Goal: Information Seeking & Learning: Learn about a topic

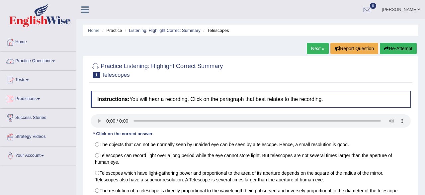
click at [29, 62] on link "Practice Questions" at bounding box center [38, 60] width 76 height 17
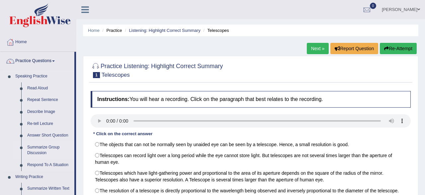
click at [40, 152] on link "Summarize Group Discussion" at bounding box center [49, 151] width 50 height 18
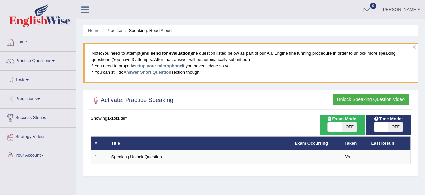
click at [35, 60] on link "Practice Questions" at bounding box center [38, 60] width 76 height 17
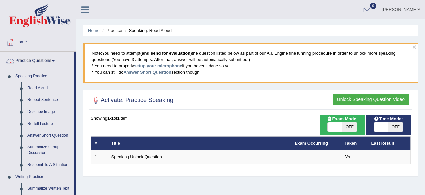
click at [36, 63] on link "Practice Questions" at bounding box center [37, 60] width 74 height 17
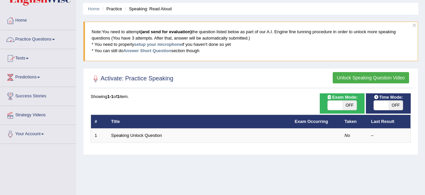
scroll to position [35, 0]
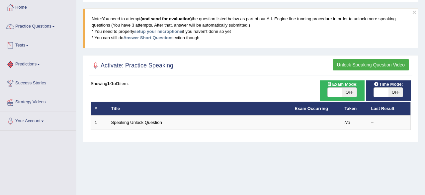
click at [35, 26] on link "Practice Questions" at bounding box center [38, 25] width 76 height 17
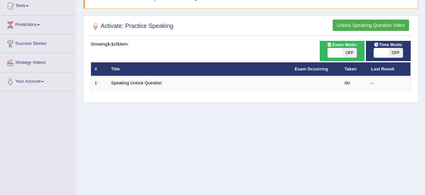
scroll to position [5, 0]
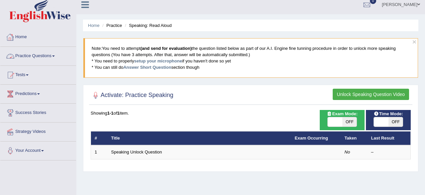
click at [26, 56] on link "Practice Questions" at bounding box center [38, 55] width 76 height 17
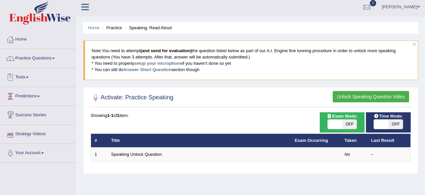
scroll to position [0, 0]
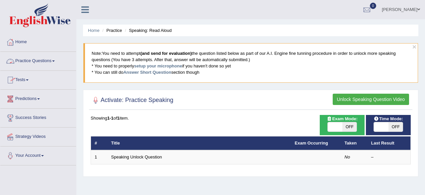
click at [26, 61] on link "Practice Questions" at bounding box center [38, 60] width 76 height 17
click at [36, 62] on link "Practice Questions" at bounding box center [38, 60] width 76 height 17
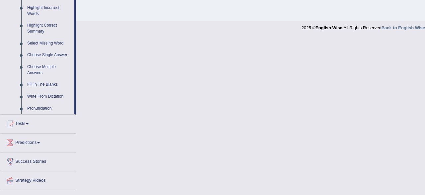
scroll to position [276, 0]
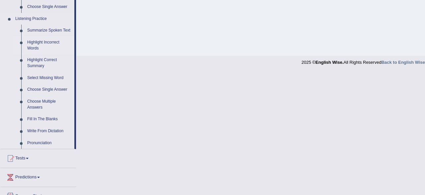
click at [37, 46] on link "Highlight Incorrect Words" at bounding box center [49, 46] width 50 height 18
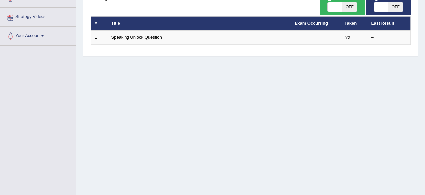
scroll to position [0, 0]
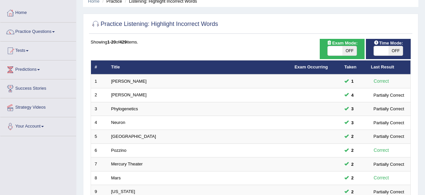
scroll to position [35, 0]
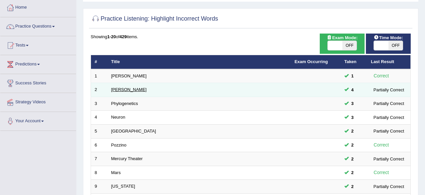
click at [115, 88] on link "[PERSON_NAME]" at bounding box center [129, 89] width 36 height 5
click at [115, 88] on link "Kathleen" at bounding box center [129, 89] width 36 height 5
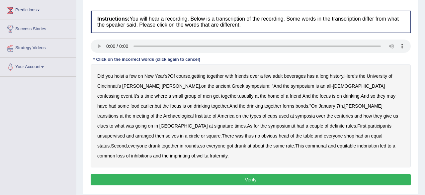
scroll to position [104, 0]
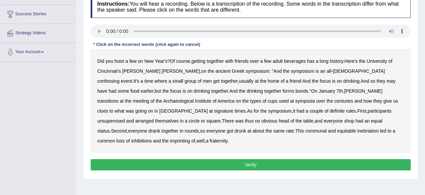
click at [120, 78] on b "confessing" at bounding box center [108, 80] width 22 height 5
click at [119, 98] on b "transitions" at bounding box center [107, 100] width 21 height 5
click at [234, 108] on b "signature" at bounding box center [223, 110] width 19 height 5
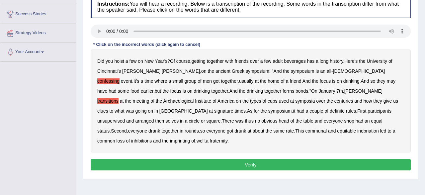
click at [234, 108] on b "signature" at bounding box center [223, 110] width 19 height 5
click at [125, 118] on b "unsupervised" at bounding box center [111, 120] width 28 height 5
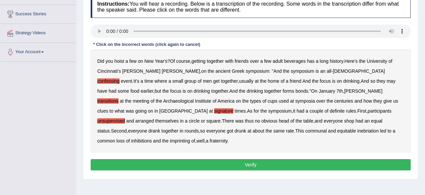
click at [190, 138] on b "imprinting" at bounding box center [180, 140] width 20 height 5
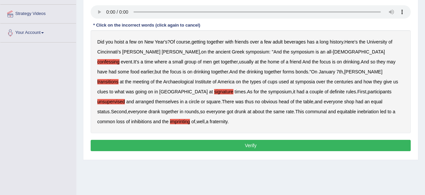
scroll to position [138, 0]
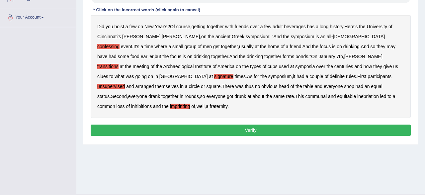
click at [276, 125] on button "Verify" at bounding box center [251, 130] width 320 height 11
click at [276, 125] on div "Home Practice Listening: Highlight Incorrect Words Kathleen You have already gi…" at bounding box center [250, 28] width 349 height 332
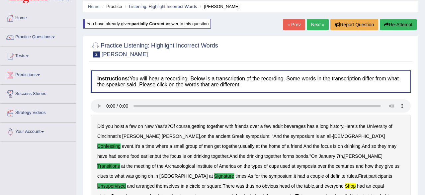
scroll to position [0, 0]
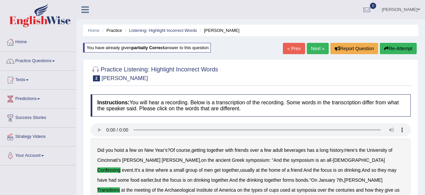
click at [313, 50] on link "Next »" at bounding box center [318, 48] width 22 height 11
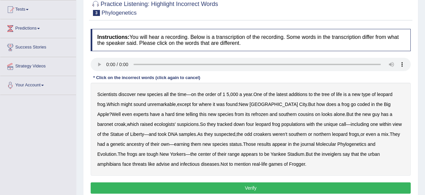
scroll to position [69, 0]
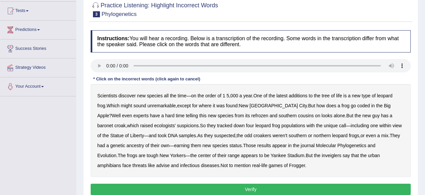
click at [358, 105] on b "coded" at bounding box center [364, 105] width 13 height 5
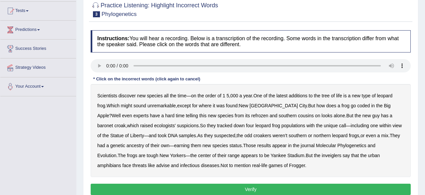
click at [358, 105] on b "coded" at bounding box center [364, 105] width 13 height 5
click at [252, 115] on b "refrozen" at bounding box center [260, 115] width 17 height 5
click at [322, 155] on b "inveiglers" at bounding box center [332, 155] width 20 height 5
click at [113, 123] on b "baronet" at bounding box center [105, 125] width 16 height 5
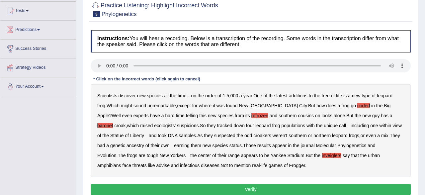
click at [169, 163] on b "advise" at bounding box center [162, 165] width 13 height 5
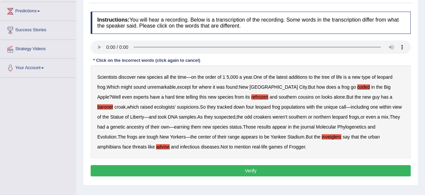
scroll to position [104, 0]
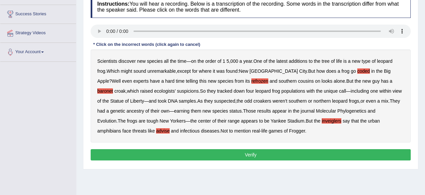
click at [286, 154] on button "Verify" at bounding box center [251, 154] width 320 height 11
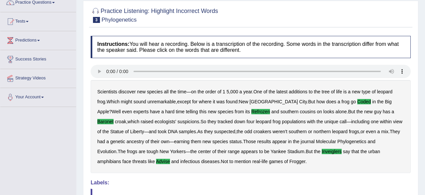
scroll to position [24, 0]
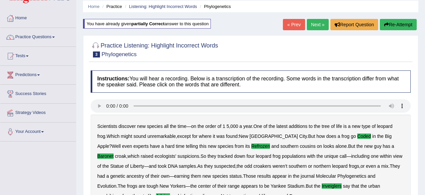
click at [315, 24] on link "Next »" at bounding box center [318, 24] width 22 height 11
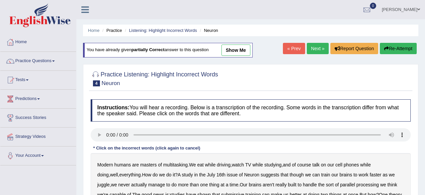
scroll to position [69, 0]
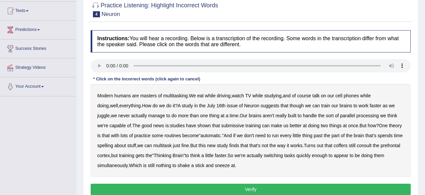
click at [221, 125] on b "submissive" at bounding box center [232, 125] width 23 height 5
click at [222, 125] on b "submissive" at bounding box center [232, 125] width 23 height 5
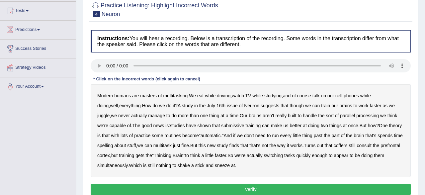
click at [222, 125] on b "submissive" at bounding box center [232, 125] width 23 height 5
click at [102, 144] on b "spelling" at bounding box center [105, 145] width 16 height 5
click at [346, 146] on b "coffers" at bounding box center [341, 145] width 14 height 5
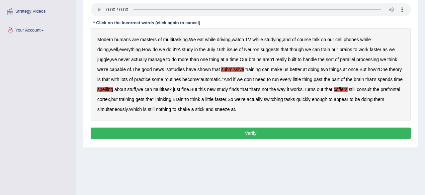
scroll to position [138, 0]
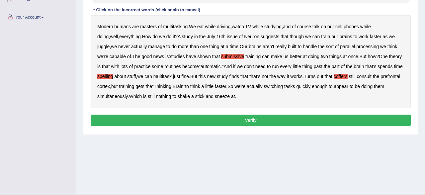
click at [182, 120] on button "Verify" at bounding box center [251, 120] width 320 height 11
click at [182, 120] on div "Home Practice Listening: Highlight Incorrect Words Neuron You have already give…" at bounding box center [250, 28] width 349 height 332
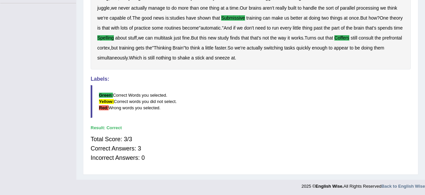
scroll to position [24, 0]
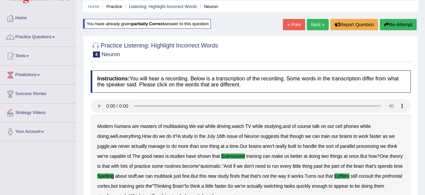
click at [309, 26] on link "Next »" at bounding box center [318, 24] width 22 height 11
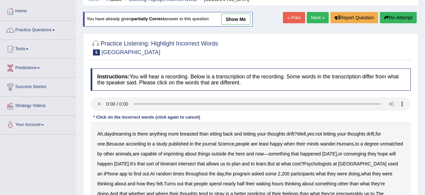
scroll to position [69, 0]
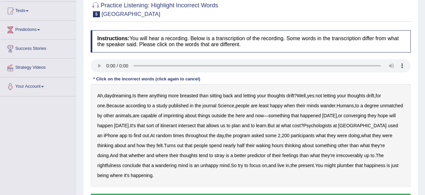
click at [165, 116] on b "imprinting" at bounding box center [174, 115] width 20 height 5
click at [358, 115] on b "converging" at bounding box center [355, 115] width 23 height 5
click at [121, 163] on b "rightfulness" at bounding box center [109, 165] width 24 height 5
click at [337, 164] on b "plumber" at bounding box center [345, 165] width 17 height 5
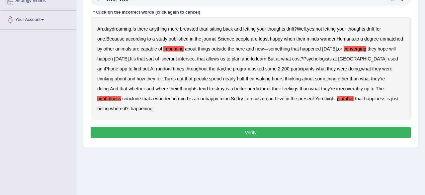
scroll to position [138, 0]
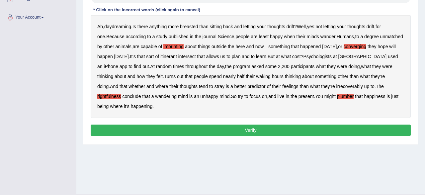
click at [233, 131] on button "Verify" at bounding box center [251, 130] width 320 height 11
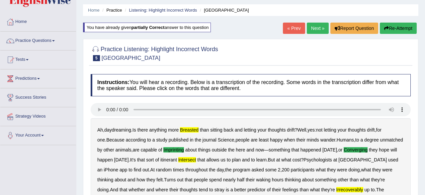
scroll to position [35, 0]
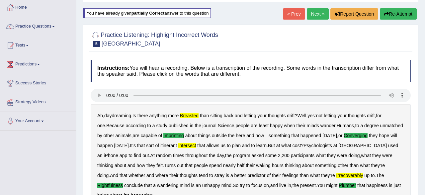
click at [393, 16] on button "Re-Attempt" at bounding box center [398, 13] width 37 height 11
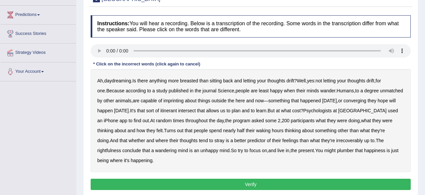
scroll to position [104, 0]
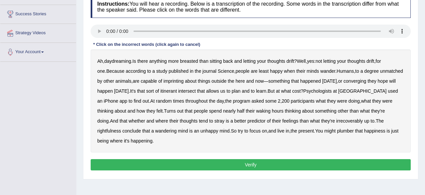
click at [197, 59] on b "breasted" at bounding box center [189, 60] width 18 height 5
click at [170, 81] on b "imprinting" at bounding box center [174, 80] width 20 height 5
click at [353, 77] on div "Ah , daydreaming . Is there anything more breasted than sitting back and lettin…" at bounding box center [251, 101] width 320 height 103
click at [353, 81] on b "converging" at bounding box center [355, 80] width 23 height 5
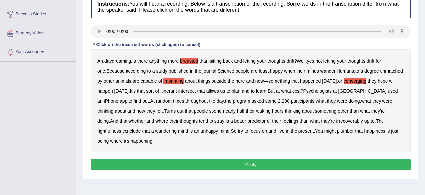
click at [353, 81] on b "converging" at bounding box center [355, 80] width 23 height 5
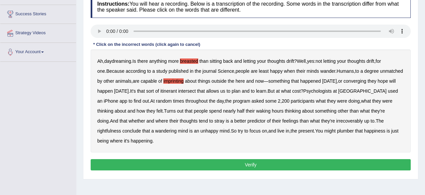
click at [353, 81] on b "converging" at bounding box center [355, 80] width 23 height 5
click at [337, 120] on b "irrecoverably" at bounding box center [350, 120] width 27 height 5
click at [337, 130] on b "plumber" at bounding box center [345, 130] width 17 height 5
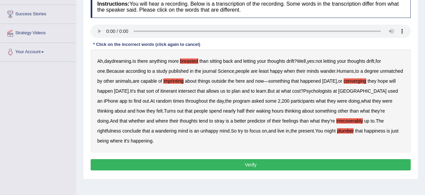
click at [196, 91] on b "intersect" at bounding box center [187, 90] width 18 height 5
click at [121, 128] on b "rightfulness" at bounding box center [109, 130] width 24 height 5
click at [302, 164] on button "Verify" at bounding box center [251, 164] width 320 height 11
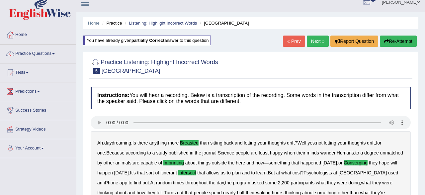
scroll to position [0, 0]
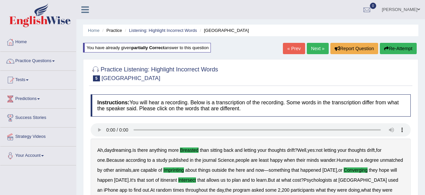
click at [317, 48] on link "Next »" at bounding box center [318, 48] width 22 height 11
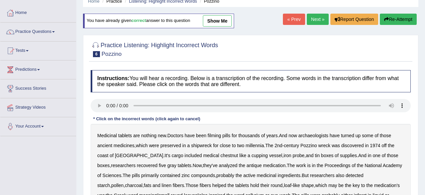
scroll to position [69, 0]
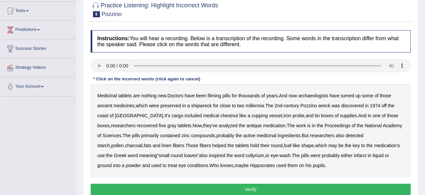
click at [215, 95] on b "filming" at bounding box center [214, 95] width 13 height 5
click at [217, 95] on b "filming" at bounding box center [214, 95] width 13 height 5
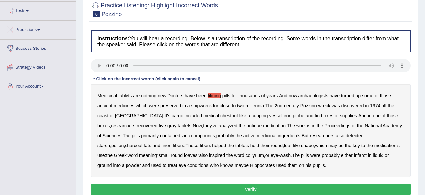
click at [221, 115] on b "chestnut" at bounding box center [230, 115] width 18 height 5
click at [354, 155] on b "infarct" at bounding box center [360, 155] width 13 height 5
click at [354, 156] on b "infarct" at bounding box center [360, 155] width 13 height 5
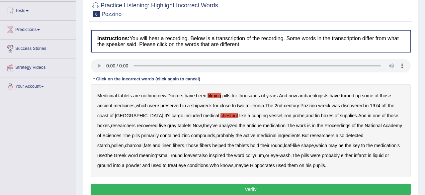
click at [354, 156] on b "infarct" at bounding box center [360, 155] width 13 height 5
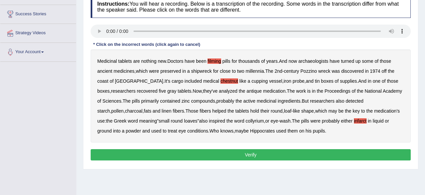
click at [185, 151] on button "Verify" at bounding box center [251, 154] width 320 height 11
click at [185, 151] on div "Home Practice Listening: Highlight Incorrect Words Pozzino You have already giv…" at bounding box center [250, 62] width 349 height 332
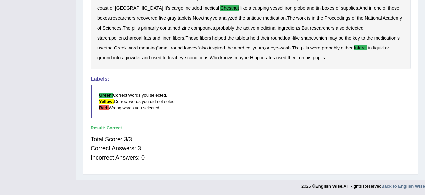
scroll to position [0, 0]
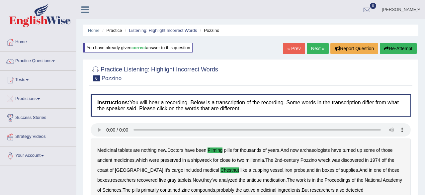
click at [320, 49] on link "Next »" at bounding box center [318, 48] width 22 height 11
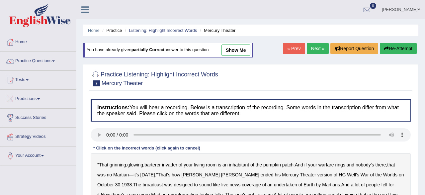
scroll to position [69, 0]
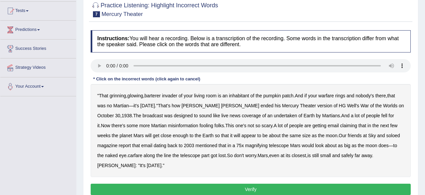
click at [156, 95] on b "barterer" at bounding box center [153, 95] width 16 height 5
click at [329, 94] on b "warfare" at bounding box center [327, 95] width 16 height 5
click at [329, 96] on b "warfare" at bounding box center [327, 95] width 16 height 5
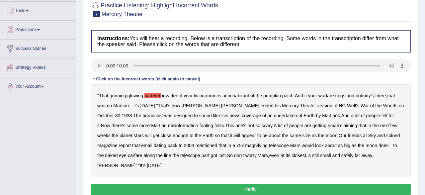
click at [329, 96] on b "warfare" at bounding box center [327, 95] width 16 height 5
click at [328, 96] on b "warfare" at bounding box center [327, 95] width 16 height 5
click at [274, 116] on b "undertaken" at bounding box center [285, 115] width 23 height 5
click at [386, 136] on b "soloed" at bounding box center [393, 135] width 14 height 5
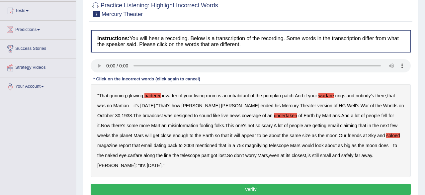
click at [128, 157] on b "carfare" at bounding box center [135, 155] width 15 height 5
click at [128, 156] on b "carfare" at bounding box center [135, 155] width 15 height 5
click at [128, 155] on b "carfare" at bounding box center [135, 155] width 15 height 5
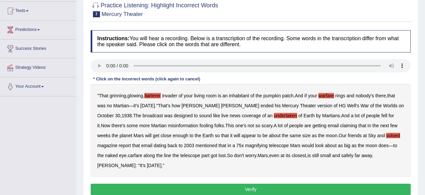
click at [128, 155] on b "carfare" at bounding box center [135, 155] width 15 height 5
click at [261, 184] on button "Verify" at bounding box center [251, 189] width 320 height 11
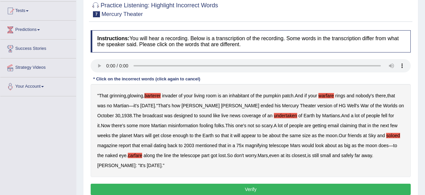
click at [261, 177] on div "Home Practice Listening: Highlight Incorrect Words Mercury Theater You have alr…" at bounding box center [250, 97] width 349 height 332
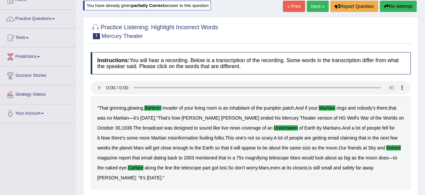
scroll to position [35, 0]
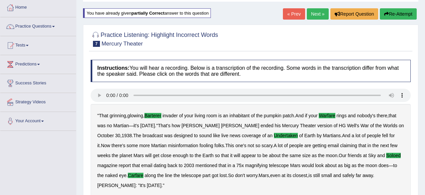
click at [310, 13] on link "Next »" at bounding box center [318, 13] width 22 height 11
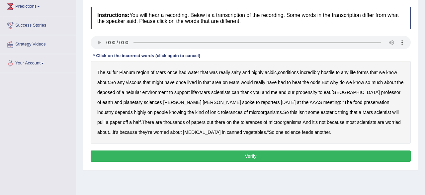
scroll to position [104, 0]
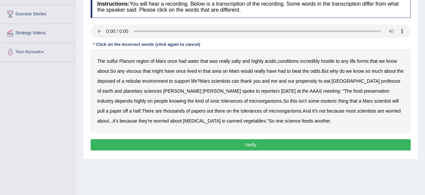
click at [112, 61] on b "sulfur" at bounding box center [112, 60] width 11 height 5
click at [113, 81] on b "deposed" at bounding box center [106, 80] width 18 height 5
click at [115, 80] on b "deposed" at bounding box center [106, 80] width 18 height 5
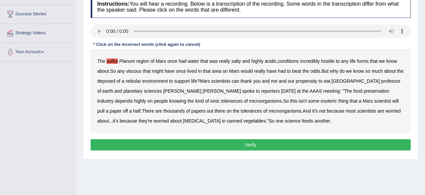
click at [115, 79] on b "deposed" at bounding box center [106, 80] width 18 height 5
click at [141, 108] on b "half" at bounding box center [137, 110] width 8 height 5
click at [136, 71] on b "viscous" at bounding box center [134, 70] width 16 height 5
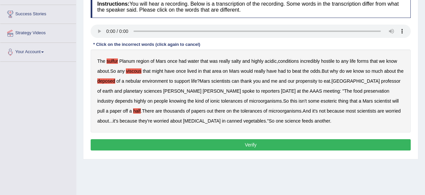
click at [198, 146] on button "Verify" at bounding box center [251, 144] width 320 height 11
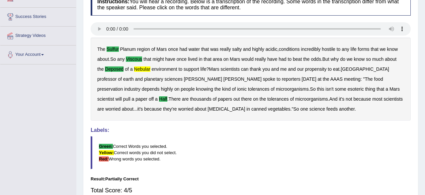
scroll to position [15, 0]
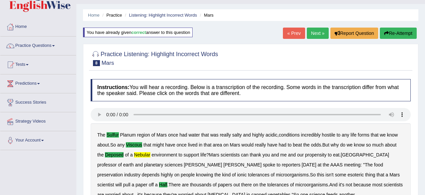
click at [313, 34] on link "Next »" at bounding box center [318, 33] width 22 height 11
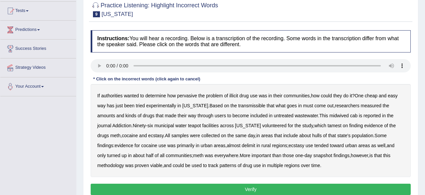
scroll to position [104, 0]
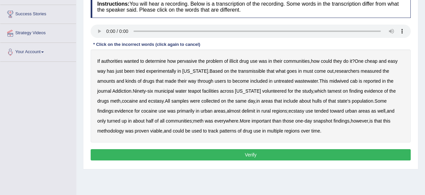
click at [239, 70] on b "transmissible" at bounding box center [251, 70] width 27 height 5
click at [330, 82] on b "midwived" at bounding box center [339, 80] width 19 height 5
click at [330, 80] on b "midwived" at bounding box center [339, 80] width 19 height 5
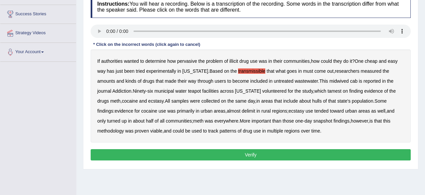
click at [330, 80] on b "midwived" at bounding box center [339, 80] width 19 height 5
click at [330, 81] on b "midwived" at bounding box center [339, 80] width 19 height 5
click at [328, 92] on b "tamest" at bounding box center [335, 90] width 14 height 5
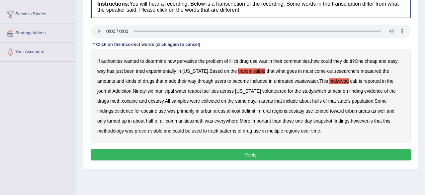
click at [328, 91] on b "tamest" at bounding box center [335, 90] width 14 height 5
click at [312, 100] on b "hulls" at bounding box center [317, 100] width 10 height 5
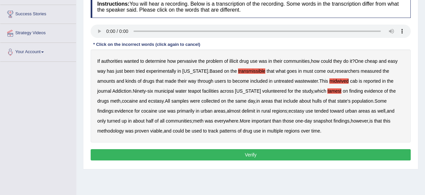
click at [312, 100] on b "hulls" at bounding box center [317, 100] width 10 height 5
click at [328, 101] on b "that" at bounding box center [332, 100] width 8 height 5
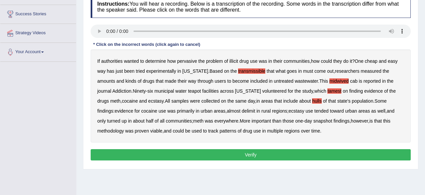
click at [161, 154] on button "Verify" at bounding box center [251, 154] width 320 height 11
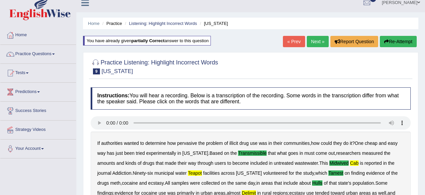
scroll to position [0, 0]
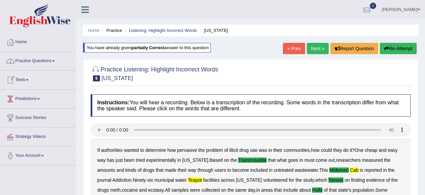
click at [25, 60] on link "Practice Questions" at bounding box center [38, 60] width 76 height 17
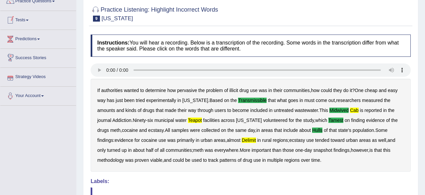
scroll to position [35, 0]
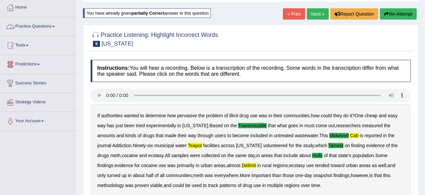
click at [25, 28] on link "Practice Questions" at bounding box center [38, 25] width 76 height 17
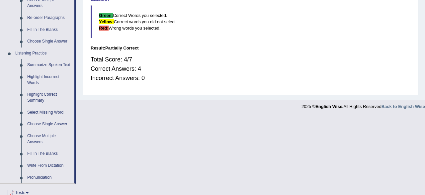
scroll to position [276, 0]
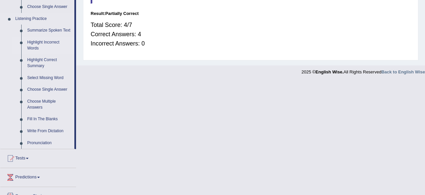
click at [30, 48] on link "Highlight Incorrect Words" at bounding box center [49, 46] width 50 height 18
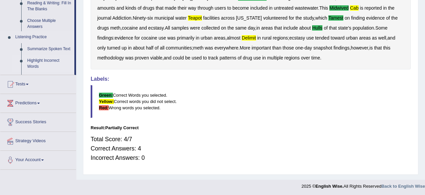
scroll to position [0, 0]
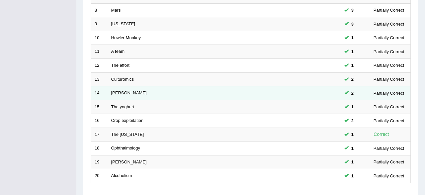
scroll to position [242, 0]
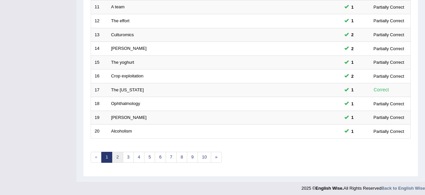
click at [116, 154] on link "2" at bounding box center [117, 157] width 11 height 11
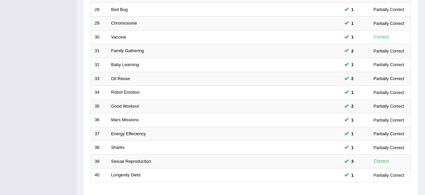
scroll to position [242, 0]
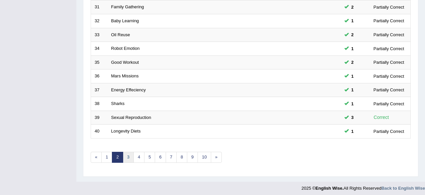
click at [126, 154] on link "3" at bounding box center [128, 157] width 11 height 11
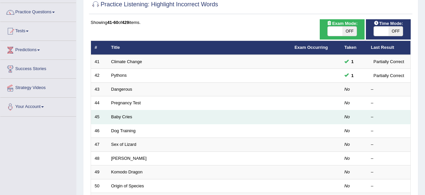
scroll to position [35, 0]
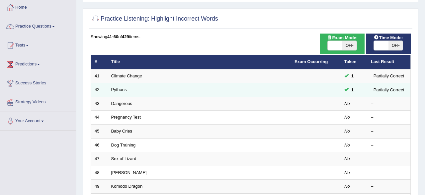
click at [114, 87] on td "Pythons" at bounding box center [199, 90] width 183 height 14
click at [115, 90] on link "Pythons" at bounding box center [119, 89] width 16 height 5
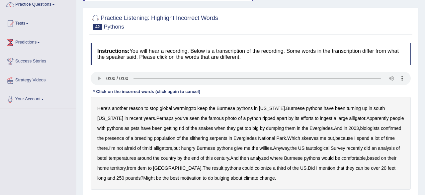
scroll to position [69, 0]
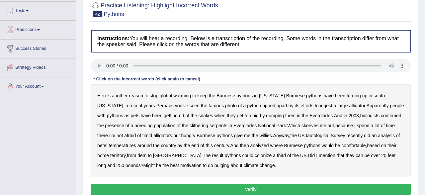
click at [308, 124] on b "skeeves" at bounding box center [310, 125] width 17 height 5
click at [307, 133] on b "tautological" at bounding box center [318, 135] width 24 height 5
click at [138, 155] on b "dem" at bounding box center [142, 155] width 9 height 5
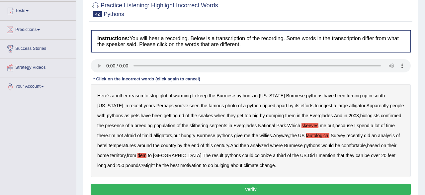
click at [215, 167] on b "bulging" at bounding box center [222, 165] width 15 height 5
click at [107, 143] on b "betel" at bounding box center [102, 145] width 10 height 5
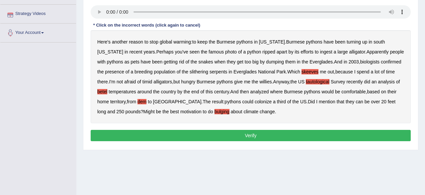
scroll to position [138, 0]
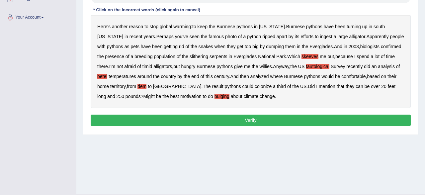
click at [182, 117] on button "Verify" at bounding box center [251, 120] width 320 height 11
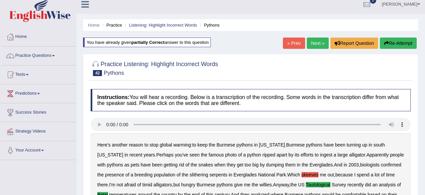
scroll to position [0, 0]
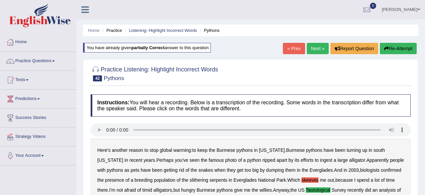
click at [398, 48] on button "Re-Attempt" at bounding box center [398, 48] width 37 height 11
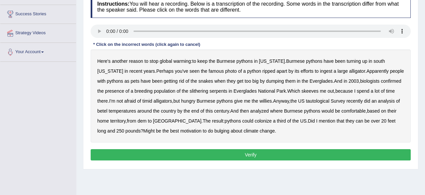
scroll to position [138, 0]
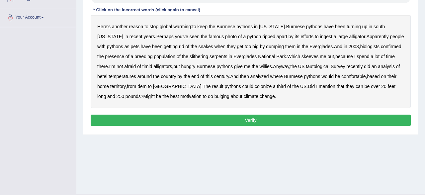
click at [311, 66] on b "tautological" at bounding box center [318, 66] width 24 height 5
click at [138, 84] on b "dem" at bounding box center [142, 86] width 9 height 5
click at [138, 85] on b "dem" at bounding box center [142, 86] width 9 height 5
click at [215, 97] on b "bulging" at bounding box center [222, 96] width 15 height 5
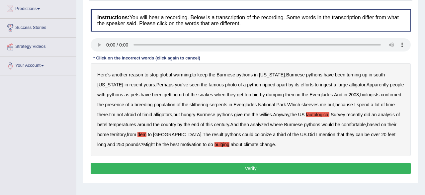
scroll to position [104, 0]
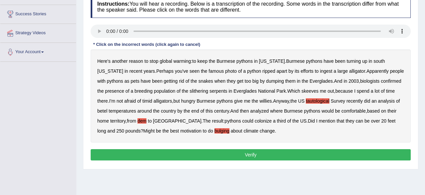
click at [216, 159] on button "Verify" at bounding box center [251, 154] width 320 height 11
click at [216, 159] on div "Home Practice Listening: Highlight Incorrect Words Pythons You have already giv…" at bounding box center [250, 62] width 349 height 332
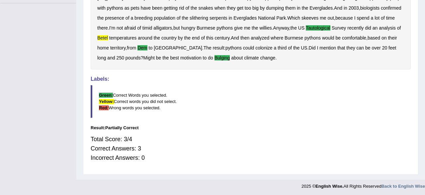
scroll to position [24, 0]
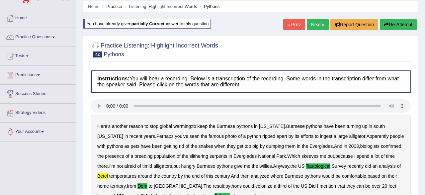
click at [293, 28] on link "« Prev" at bounding box center [294, 24] width 22 height 11
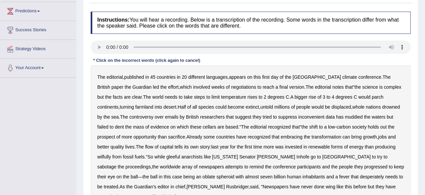
scroll to position [104, 0]
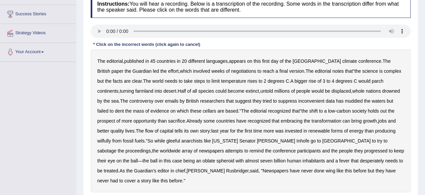
click at [203, 111] on b "cellars" at bounding box center [209, 110] width 13 height 5
click at [365, 150] on b "progressed" at bounding box center [376, 150] width 23 height 5
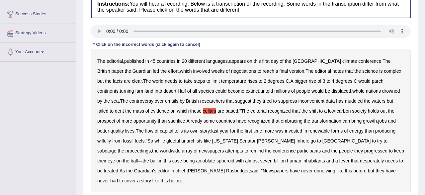
click at [365, 150] on b "progressed" at bounding box center [376, 150] width 23 height 5
click at [135, 139] on b "fuels" at bounding box center [140, 140] width 10 height 5
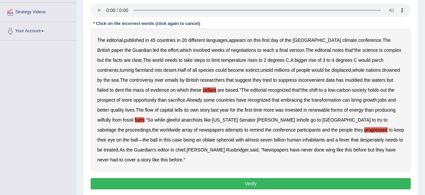
scroll to position [138, 0]
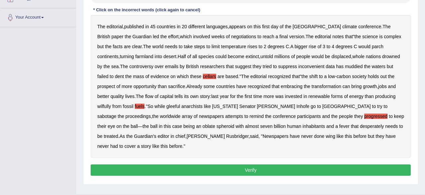
click at [258, 165] on button "Verify" at bounding box center [251, 170] width 320 height 11
click at [258, 160] on div "Home Practice Listening: Highlight Incorrect Words Climate Change You have alre…" at bounding box center [250, 28] width 349 height 332
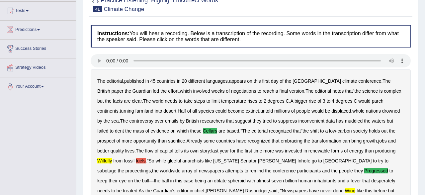
scroll to position [0, 0]
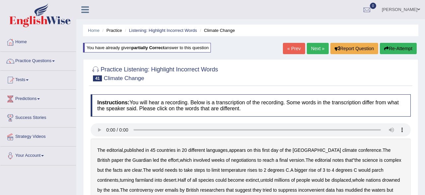
click at [398, 46] on button "Re-Attempt" at bounding box center [398, 48] width 37 height 11
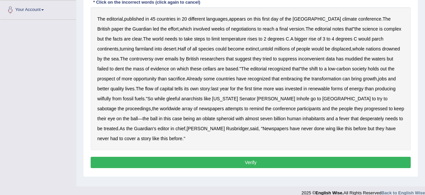
scroll to position [154, 0]
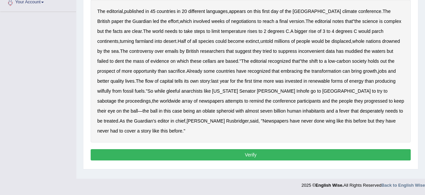
click at [365, 100] on b "progressed" at bounding box center [376, 100] width 23 height 5
click at [111, 88] on b "wilfully" at bounding box center [104, 90] width 14 height 5
click at [326, 120] on b "wing" at bounding box center [331, 120] width 10 height 5
click at [203, 59] on b "cellars" at bounding box center [209, 60] width 13 height 5
click at [234, 149] on button "Verify" at bounding box center [251, 154] width 320 height 11
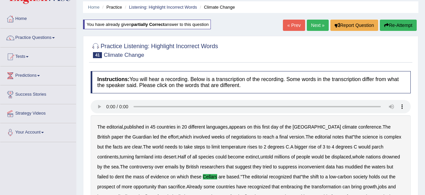
scroll to position [15, 0]
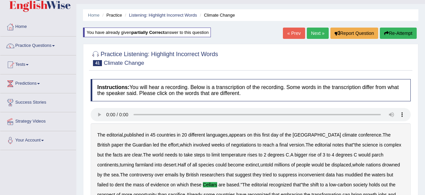
click at [293, 32] on link "« Prev" at bounding box center [294, 33] width 22 height 11
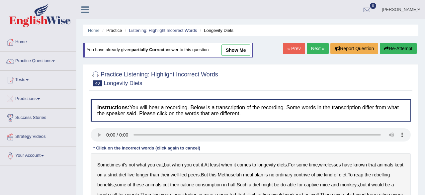
scroll to position [104, 0]
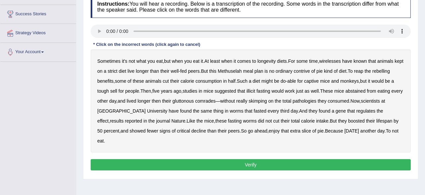
click at [335, 59] on b "wirelesses" at bounding box center [330, 60] width 22 height 5
click at [310, 73] on b "contrive" at bounding box center [302, 70] width 16 height 5
click at [362, 91] on b "abstained" at bounding box center [356, 90] width 20 height 5
click at [254, 89] on b "illicit" at bounding box center [251, 90] width 9 height 5
click at [314, 99] on b "pathologies" at bounding box center [305, 100] width 24 height 5
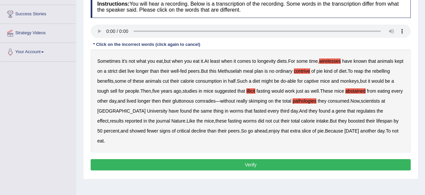
click at [166, 159] on button "Verify" at bounding box center [251, 164] width 320 height 11
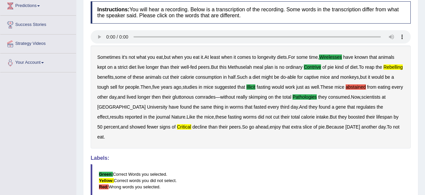
scroll to position [0, 0]
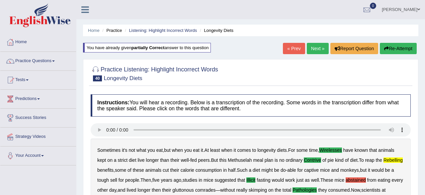
click at [411, 47] on button "Re-Attempt" at bounding box center [398, 48] width 37 height 11
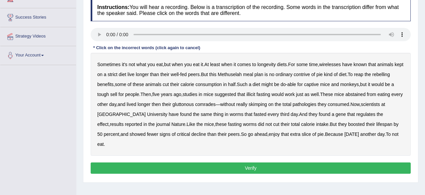
scroll to position [104, 0]
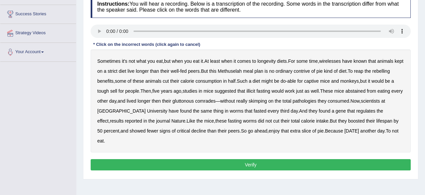
click at [390, 71] on b "rebelling" at bounding box center [382, 70] width 18 height 5
click at [255, 91] on b "illicit" at bounding box center [251, 90] width 9 height 5
click at [317, 99] on b "pathologies" at bounding box center [305, 100] width 24 height 5
click at [160, 130] on b "signs" at bounding box center [165, 130] width 11 height 5
click at [335, 60] on b "wirelesses" at bounding box center [330, 60] width 22 height 5
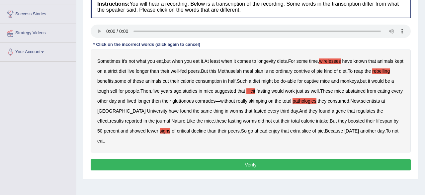
click at [177, 130] on b "critical" at bounding box center [183, 130] width 13 height 5
click at [160, 130] on b "signs" at bounding box center [165, 130] width 11 height 5
click at [177, 159] on button "Verify" at bounding box center [251, 164] width 320 height 11
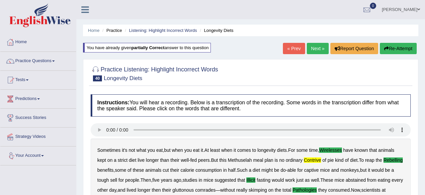
scroll to position [0, 0]
click at [21, 60] on link "Practice Questions" at bounding box center [38, 60] width 76 height 17
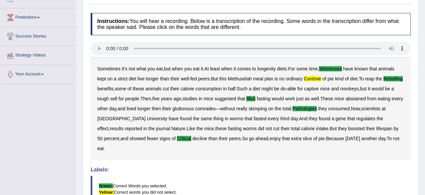
scroll to position [12, 0]
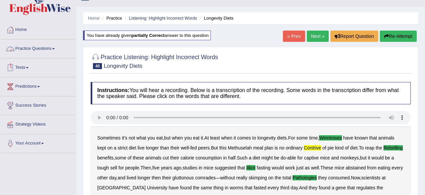
click at [28, 53] on link "Practice Questions" at bounding box center [38, 48] width 76 height 17
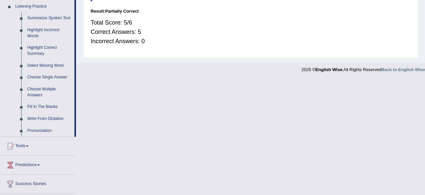
scroll to position [254, 0]
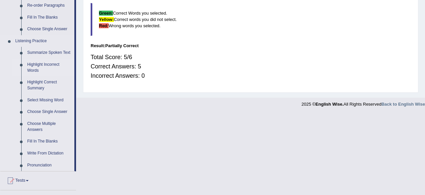
click at [30, 66] on link "Highlight Incorrect Words" at bounding box center [49, 68] width 50 height 18
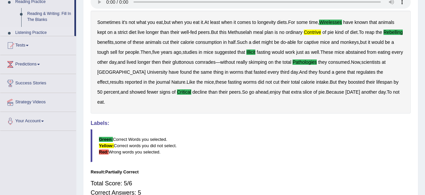
scroll to position [0, 0]
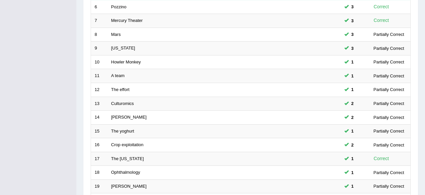
scroll to position [242, 0]
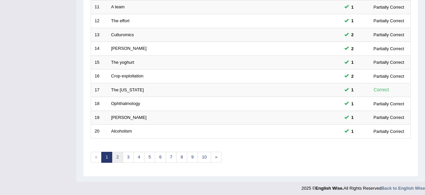
click at [120, 156] on link "2" at bounding box center [117, 157] width 11 height 11
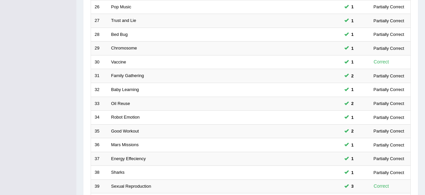
scroll to position [242, 0]
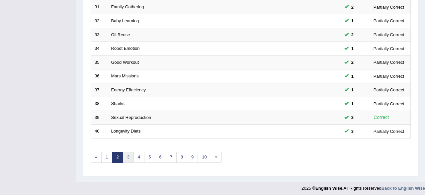
click at [127, 159] on link "3" at bounding box center [128, 157] width 11 height 11
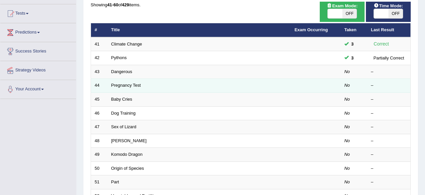
scroll to position [69, 0]
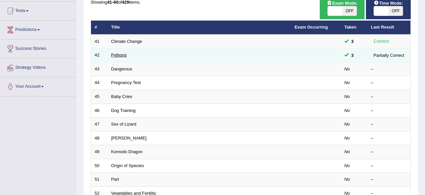
click at [117, 55] on link "Pythons" at bounding box center [119, 55] width 16 height 5
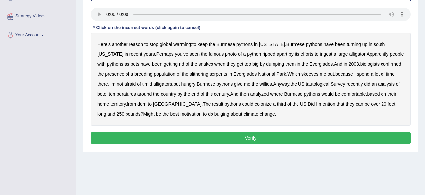
scroll to position [104, 0]
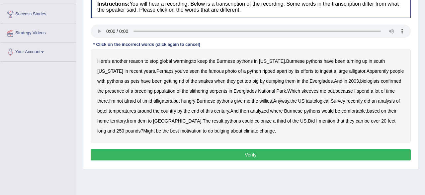
click at [311, 99] on b "tautological" at bounding box center [318, 100] width 24 height 5
click at [138, 121] on b "dem" at bounding box center [142, 120] width 9 height 5
click at [138, 120] on b "dem" at bounding box center [142, 120] width 9 height 5
click at [215, 131] on b "bulging" at bounding box center [222, 130] width 15 height 5
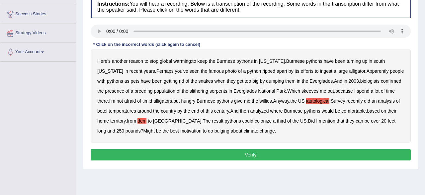
click at [215, 131] on b "bulging" at bounding box center [222, 130] width 15 height 5
click at [215, 132] on b "bulging" at bounding box center [222, 130] width 15 height 5
click at [288, 153] on button "Verify" at bounding box center [251, 154] width 320 height 11
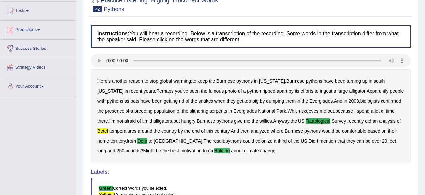
scroll to position [0, 0]
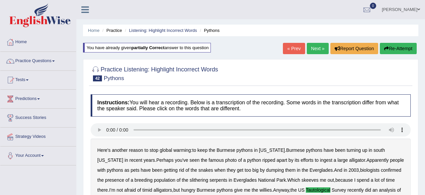
click at [404, 51] on button "Re-Attempt" at bounding box center [398, 48] width 37 height 11
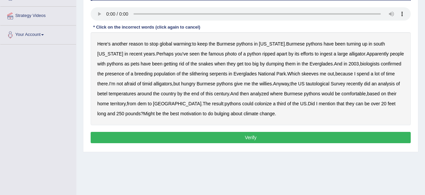
scroll to position [138, 0]
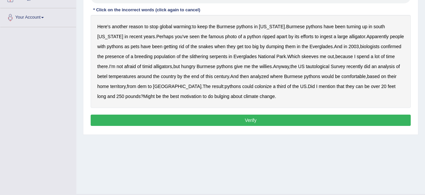
click at [311, 66] on b "tautological" at bounding box center [318, 66] width 24 height 5
click at [107, 74] on b "betel" at bounding box center [102, 76] width 10 height 5
click at [215, 94] on b "bulging" at bounding box center [222, 96] width 15 height 5
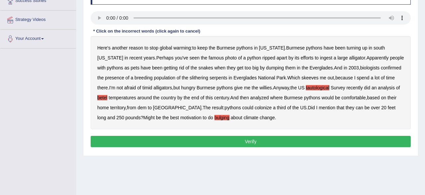
scroll to position [104, 0]
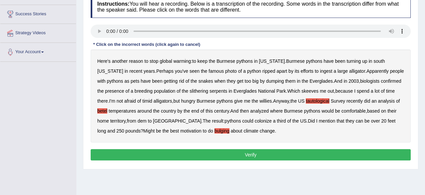
click at [138, 120] on b "dem" at bounding box center [142, 120] width 9 height 5
click at [149, 155] on button "Verify" at bounding box center [251, 154] width 320 height 11
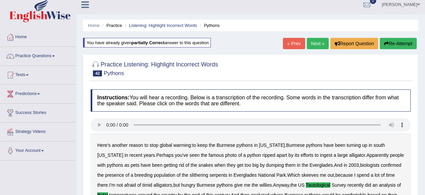
scroll to position [0, 0]
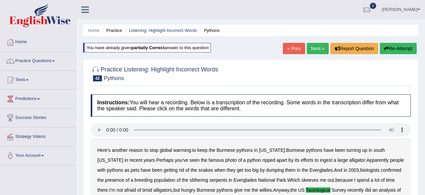
click at [294, 50] on link "« Prev" at bounding box center [294, 48] width 22 height 11
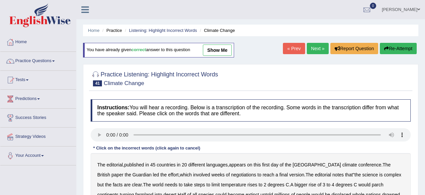
click at [294, 51] on link "« Prev" at bounding box center [294, 48] width 22 height 11
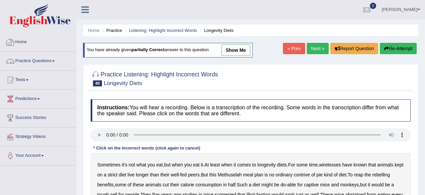
click at [52, 58] on link "Practice Questions" at bounding box center [38, 60] width 76 height 17
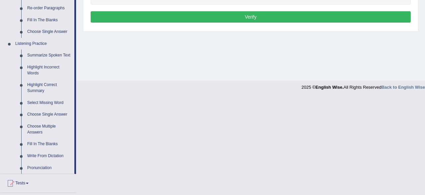
scroll to position [276, 0]
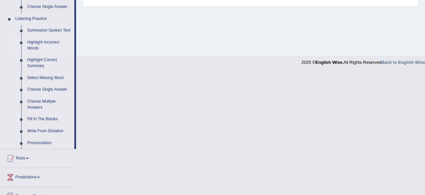
click at [49, 43] on link "Highlight Incorrect Words" at bounding box center [49, 46] width 50 height 18
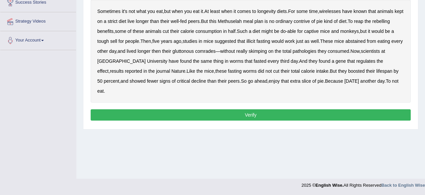
scroll to position [83, 0]
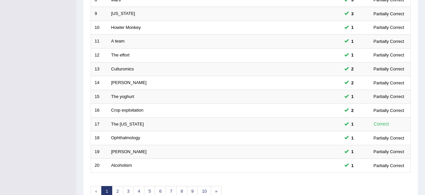
scroll to position [242, 0]
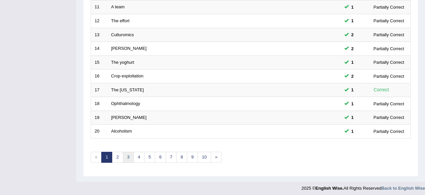
click at [128, 156] on link "3" at bounding box center [128, 157] width 11 height 11
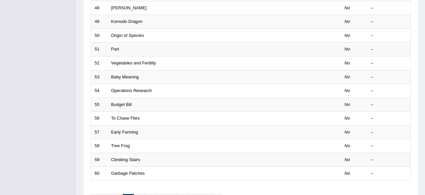
scroll to position [242, 0]
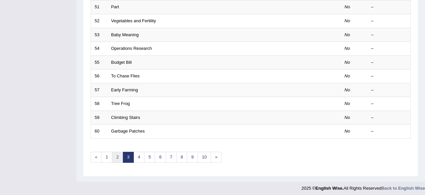
click at [119, 159] on link "2" at bounding box center [117, 157] width 11 height 11
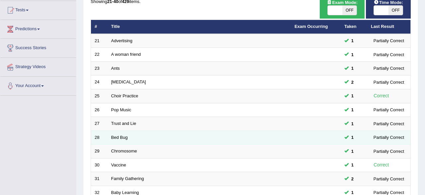
scroll to position [69, 0]
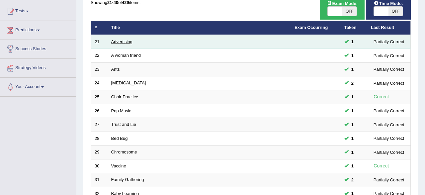
click at [118, 42] on link "Advertising" at bounding box center [121, 41] width 21 height 5
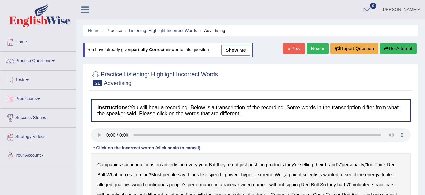
scroll to position [69, 0]
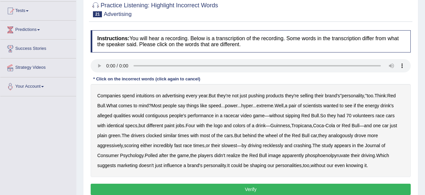
click at [148, 96] on b "intuitions" at bounding box center [145, 95] width 18 height 5
click at [159, 115] on b "contiguous" at bounding box center [157, 115] width 23 height 5
click at [346, 135] on b "analogously" at bounding box center [341, 135] width 25 height 5
click at [339, 134] on b "analogously" at bounding box center [341, 135] width 25 height 5
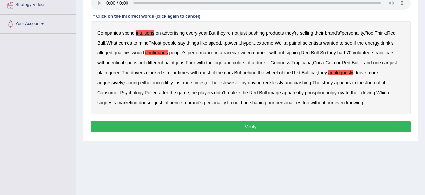
scroll to position [138, 0]
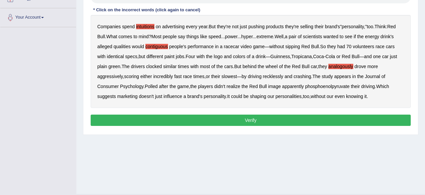
click at [222, 123] on button "Verify" at bounding box center [251, 120] width 320 height 11
click at [222, 123] on div "Home Practice Listening: Highlight Incorrect Words Advertising You have already…" at bounding box center [250, 28] width 349 height 332
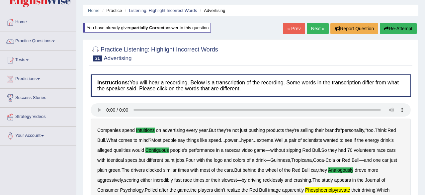
scroll to position [0, 0]
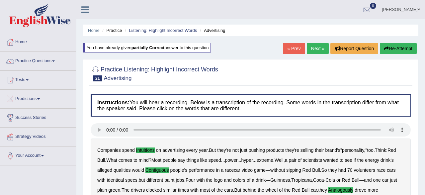
click at [398, 48] on button "Re-Attempt" at bounding box center [398, 48] width 37 height 11
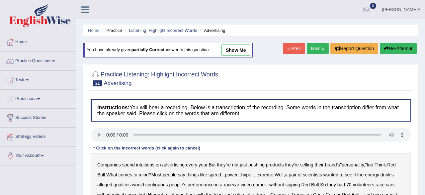
scroll to position [104, 0]
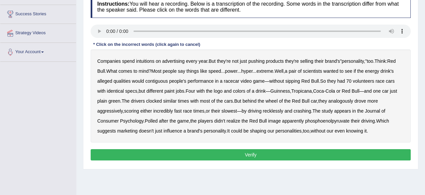
click at [128, 62] on b "spend" at bounding box center [128, 60] width 13 height 5
click at [158, 81] on b "contiguous" at bounding box center [157, 80] width 23 height 5
click at [350, 102] on b "analogously" at bounding box center [341, 100] width 25 height 5
click at [317, 119] on b "phosphoenolpyruvate" at bounding box center [327, 120] width 45 height 5
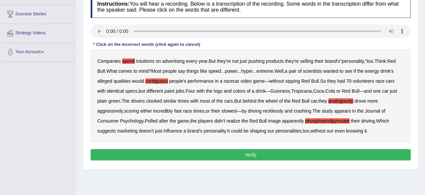
click at [280, 157] on button "Verify" at bounding box center [251, 154] width 320 height 11
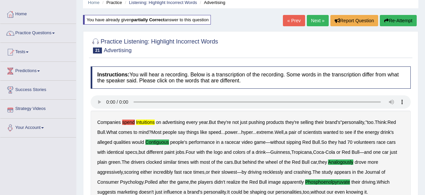
scroll to position [0, 0]
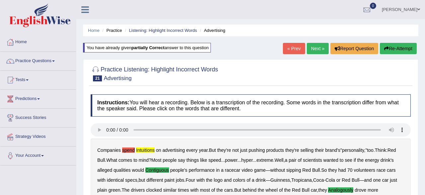
click at [397, 50] on button "Re-Attempt" at bounding box center [398, 48] width 37 height 11
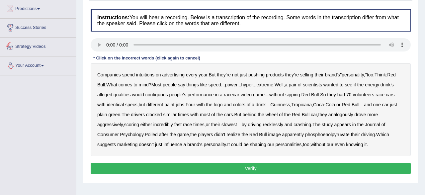
scroll to position [104, 0]
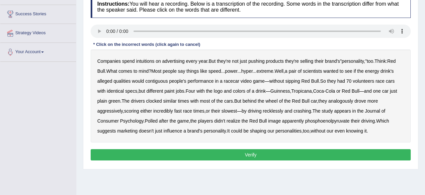
click at [142, 59] on b "intuitions" at bounding box center [145, 60] width 18 height 5
click at [326, 119] on b "phosphoenolpyruvate" at bounding box center [327, 120] width 45 height 5
click at [182, 80] on b "people's" at bounding box center [177, 80] width 17 height 5
click at [155, 82] on b "contiguous" at bounding box center [157, 80] width 23 height 5
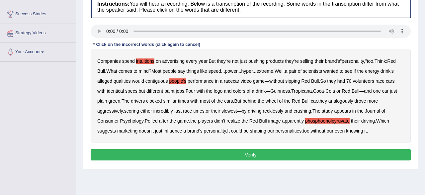
click at [155, 82] on b "contiguous" at bounding box center [157, 80] width 23 height 5
click at [175, 81] on b "people's" at bounding box center [177, 80] width 17 height 5
click at [149, 81] on b "contiguous" at bounding box center [157, 80] width 23 height 5
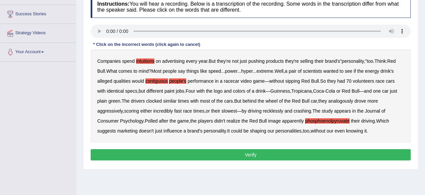
click at [176, 80] on b "people's" at bounding box center [177, 80] width 17 height 5
click at [344, 102] on b "analogously" at bounding box center [341, 100] width 25 height 5
click at [245, 157] on button "Verify" at bounding box center [251, 154] width 320 height 11
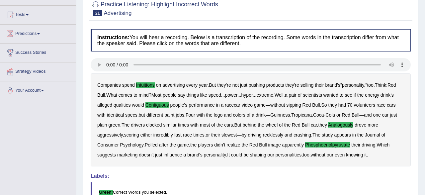
scroll to position [24, 0]
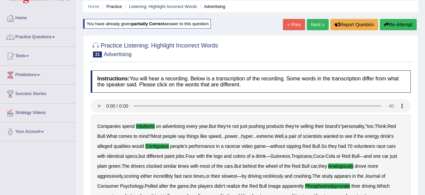
click at [320, 26] on link "Next »" at bounding box center [318, 24] width 22 height 11
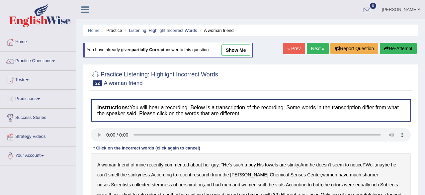
scroll to position [69, 0]
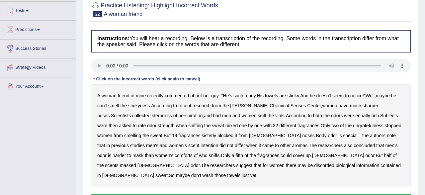
click at [152, 114] on b "sternness" at bounding box center [162, 115] width 20 height 5
click at [353, 125] on b "ungratefulness" at bounding box center [368, 125] width 31 height 5
click at [175, 155] on b "comforts" at bounding box center [184, 155] width 18 height 5
click at [314, 165] on b "discorded" at bounding box center [324, 165] width 20 height 5
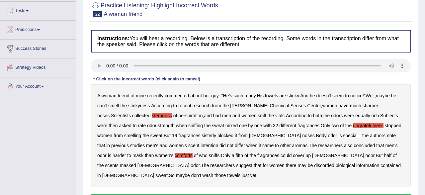
click at [314, 165] on b "discorded" at bounding box center [324, 165] width 20 height 5
click at [314, 166] on b "discorded" at bounding box center [324, 165] width 20 height 5
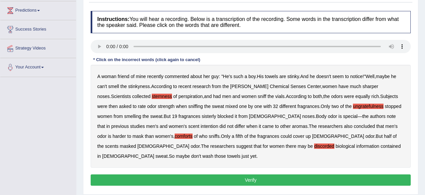
scroll to position [104, 0]
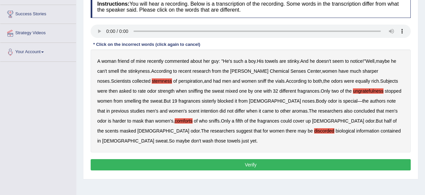
click at [190, 159] on button "Verify" at bounding box center [251, 164] width 320 height 11
click at [190, 159] on div "Home Practice Listening: Highlight Incorrect Words A woman friend You have alre…" at bounding box center [250, 62] width 349 height 332
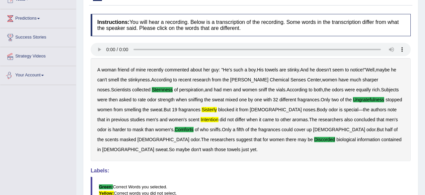
scroll to position [93, 0]
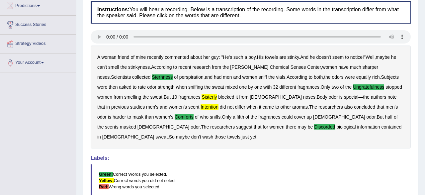
click at [152, 76] on b "sternness" at bounding box center [162, 76] width 21 height 5
click at [202, 95] on b "sisterly" at bounding box center [209, 96] width 15 height 5
click at [201, 106] on b "intention" at bounding box center [210, 106] width 18 height 5
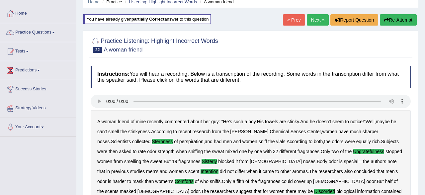
scroll to position [24, 0]
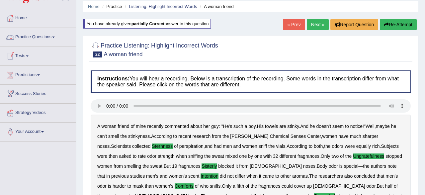
click at [397, 27] on button "Re-Attempt" at bounding box center [398, 24] width 37 height 11
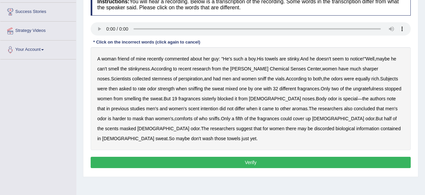
scroll to position [128, 0]
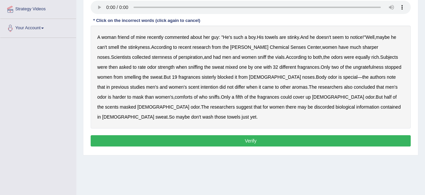
click at [152, 57] on b "sternness" at bounding box center [162, 57] width 20 height 5
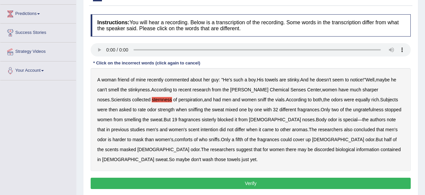
scroll to position [24, 0]
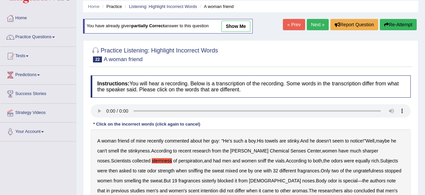
click at [51, 40] on link "Practice Questions" at bounding box center [38, 36] width 76 height 17
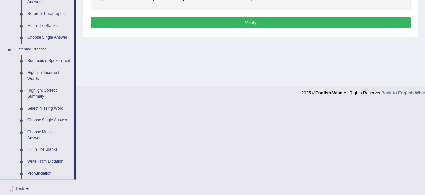
scroll to position [266, 0]
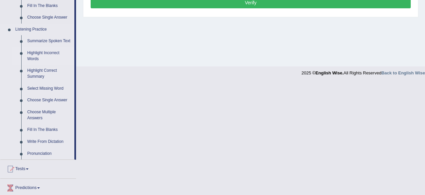
click at [44, 52] on link "Highlight Incorrect Words" at bounding box center [49, 56] width 50 height 18
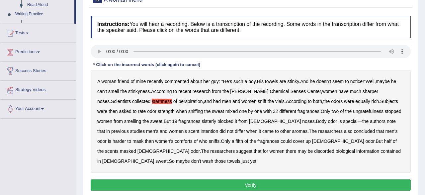
scroll to position [0, 0]
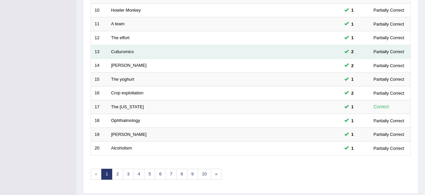
scroll to position [242, 0]
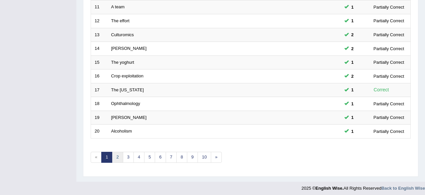
click at [116, 155] on link "2" at bounding box center [117, 157] width 11 height 11
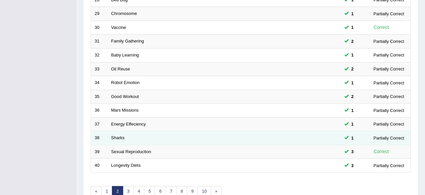
scroll to position [242, 0]
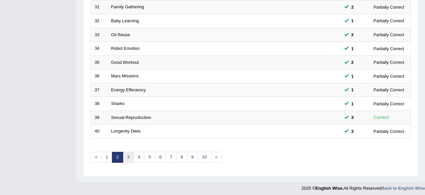
click at [125, 159] on link "3" at bounding box center [128, 157] width 11 height 11
